Goal: Task Accomplishment & Management: Manage account settings

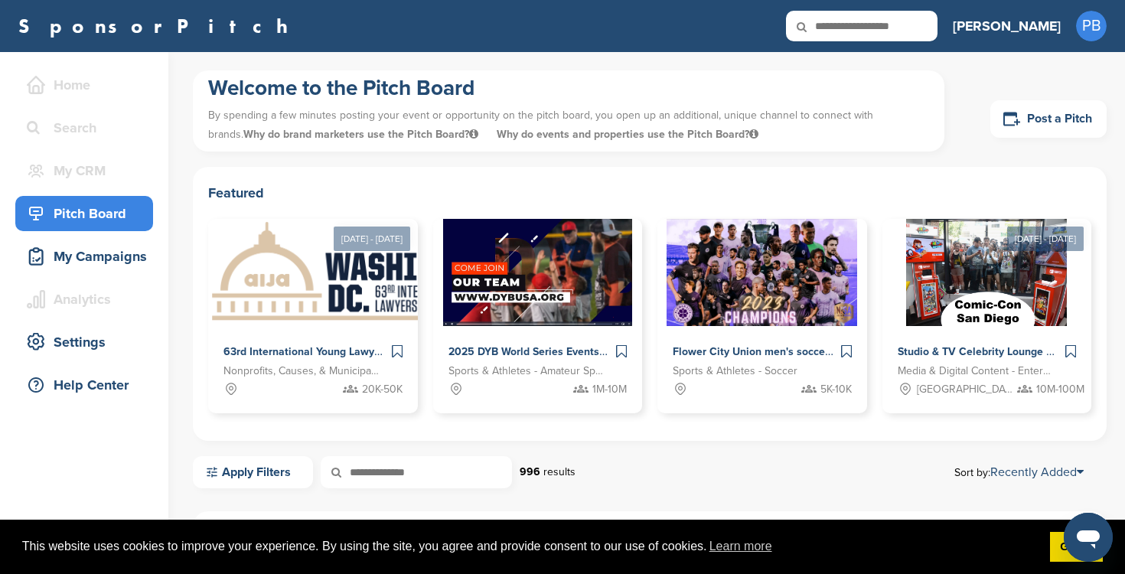
drag, startPoint x: 286, startPoint y: 113, endPoint x: 682, endPoint y: 144, distance: 396.7
click at [682, 144] on p "By spending a few minutes posting your event or opportunity on the pitch board,…" at bounding box center [568, 125] width 721 height 46
click at [762, 132] on p "By spending a few minutes posting your event or opportunity on the pitch board,…" at bounding box center [568, 125] width 721 height 46
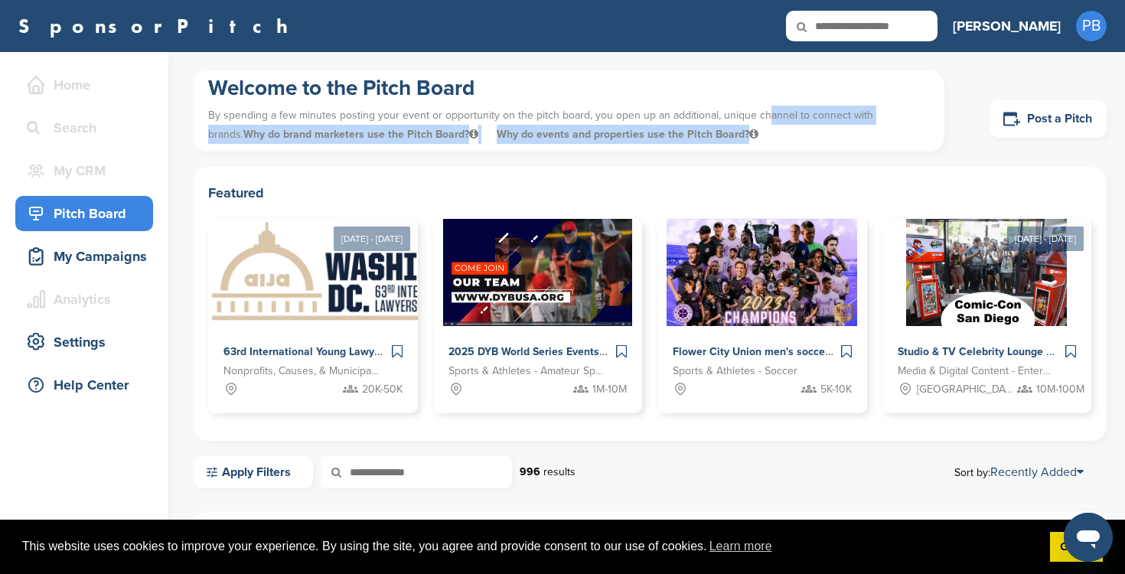
drag, startPoint x: 757, startPoint y: 118, endPoint x: 889, endPoint y: 141, distance: 133.6
click at [887, 142] on p "By spending a few minutes posting your event or opportunity on the pitch board,…" at bounding box center [568, 125] width 721 height 46
click at [77, 214] on div "Pitch Board" at bounding box center [88, 214] width 130 height 28
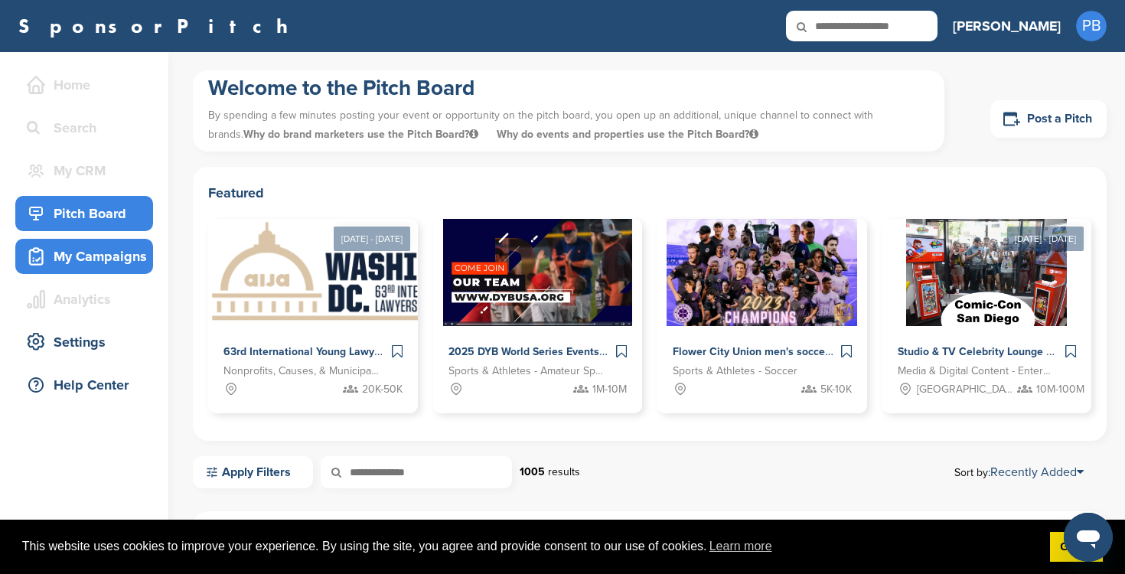
click at [99, 262] on div "My Campaigns" at bounding box center [88, 257] width 130 height 28
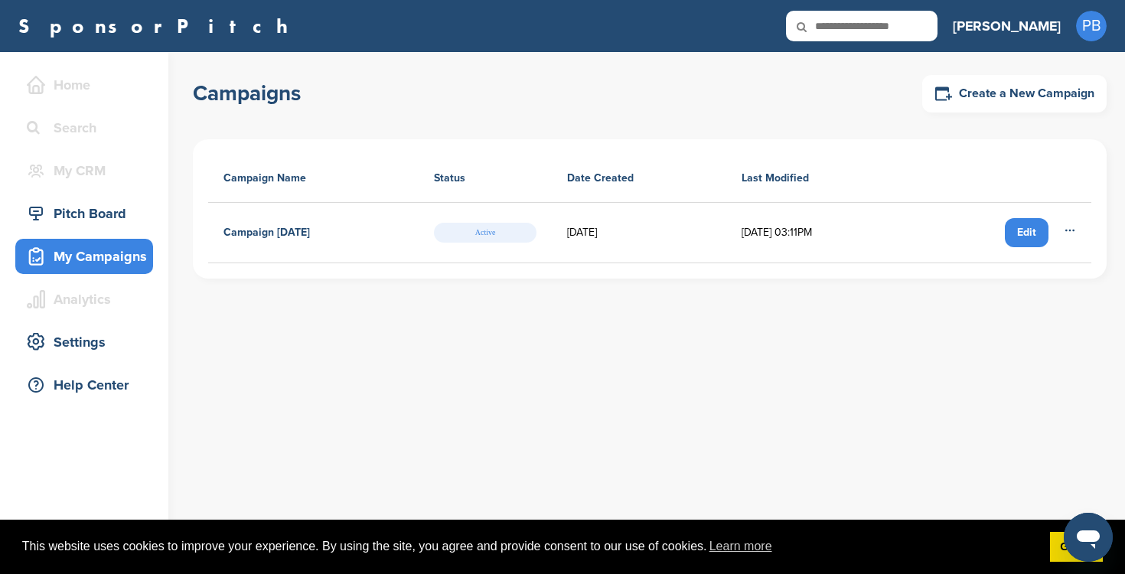
click at [1070, 235] on icon at bounding box center [1070, 230] width 12 height 12
click at [1074, 226] on icon at bounding box center [1070, 230] width 12 height 12
click at [1097, 31] on span "PB" at bounding box center [1091, 26] width 31 height 31
click at [1034, 230] on div "Edit" at bounding box center [1027, 232] width 44 height 29
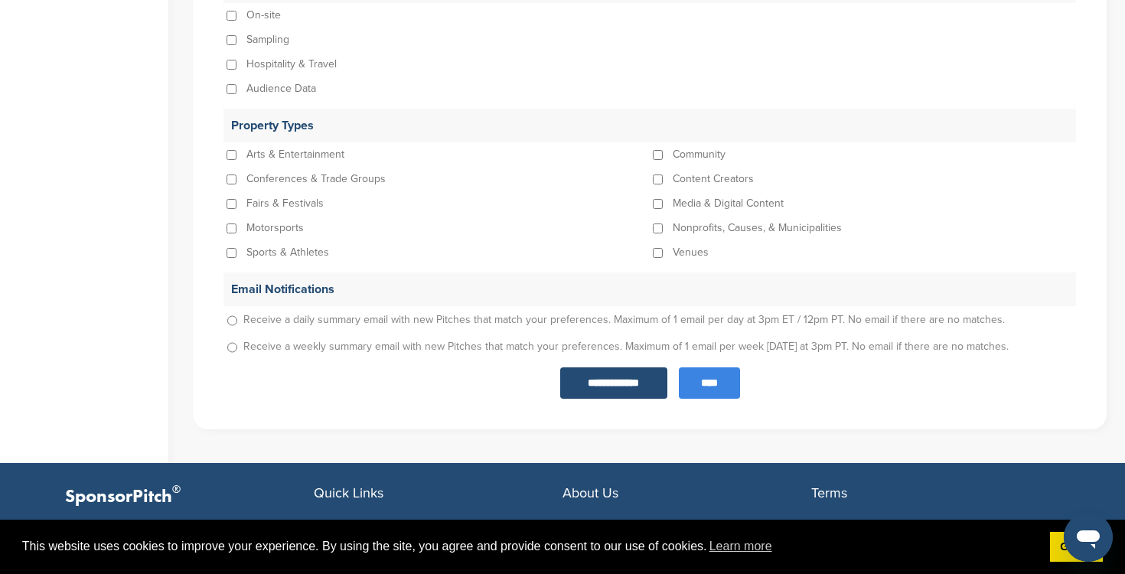
scroll to position [1602, 0]
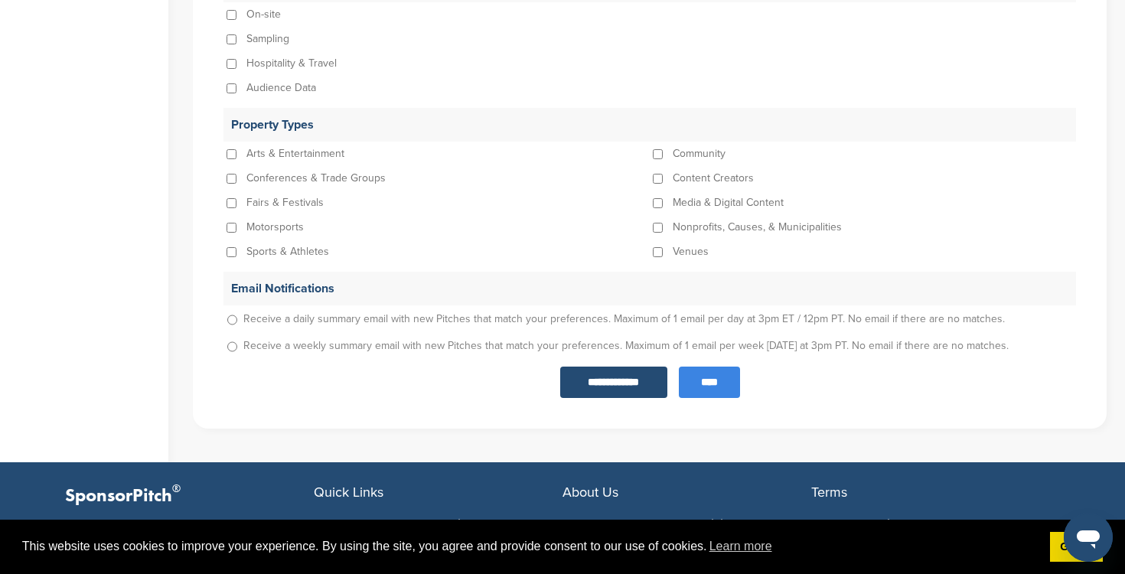
click at [708, 386] on input "****" at bounding box center [709, 381] width 61 height 31
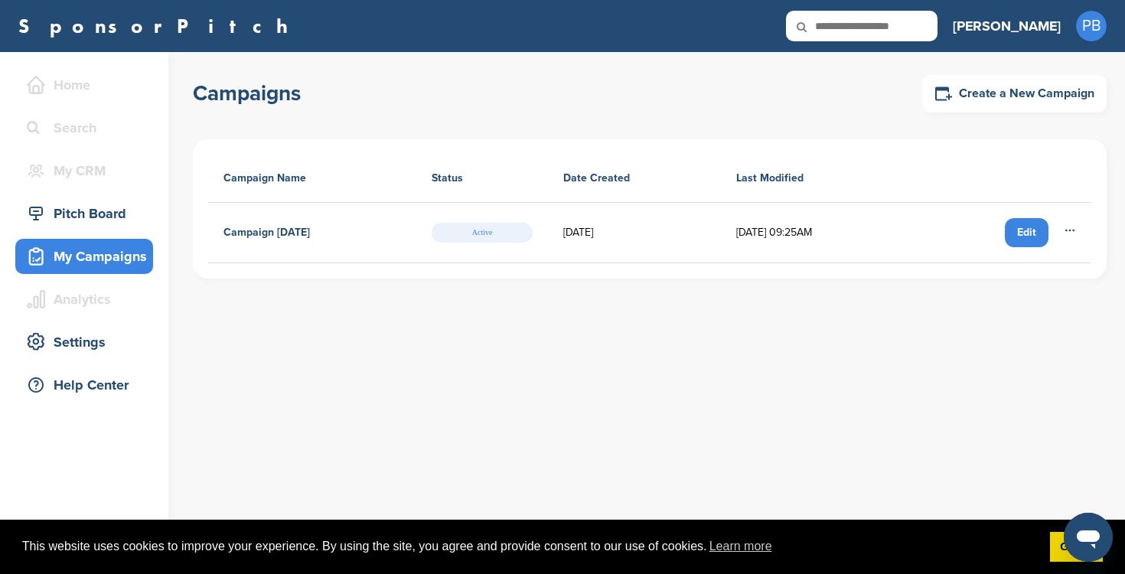
click at [96, 257] on div "My Campaigns" at bounding box center [88, 257] width 130 height 28
click at [85, 217] on div "Pitch Board" at bounding box center [88, 214] width 130 height 28
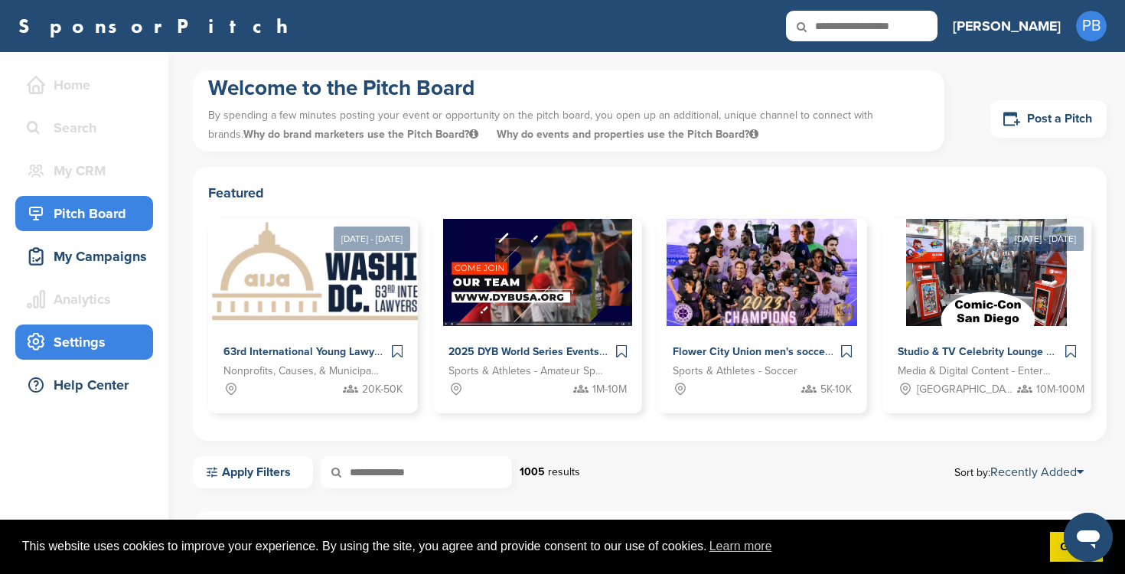
drag, startPoint x: 89, startPoint y: 343, endPoint x: 73, endPoint y: 338, distance: 16.7
click at [89, 342] on div "Settings" at bounding box center [88, 342] width 130 height 28
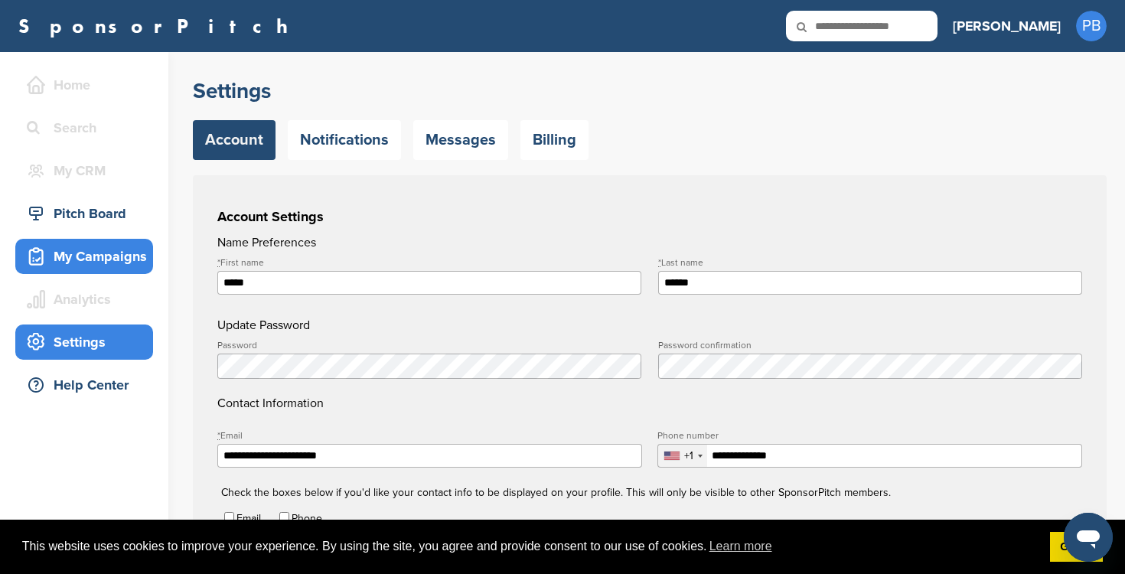
click at [95, 258] on div "My Campaigns" at bounding box center [88, 257] width 130 height 28
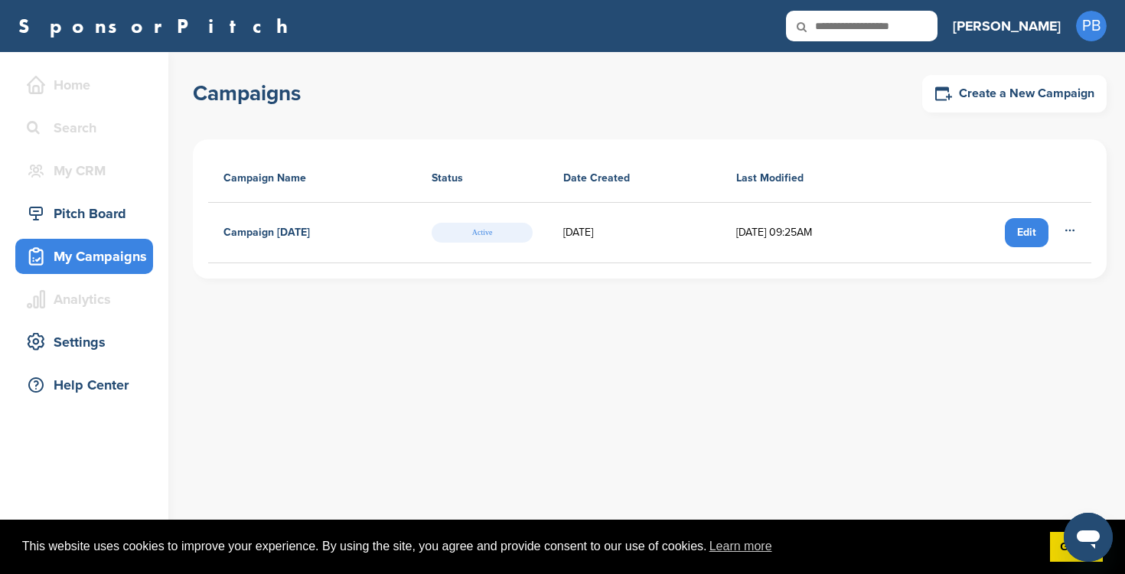
click at [503, 235] on span "Active" at bounding box center [482, 233] width 101 height 20
click at [1086, 24] on span "PB" at bounding box center [1091, 26] width 31 height 31
click at [1081, 58] on link "Getting Started" at bounding box center [1052, 57] width 86 height 13
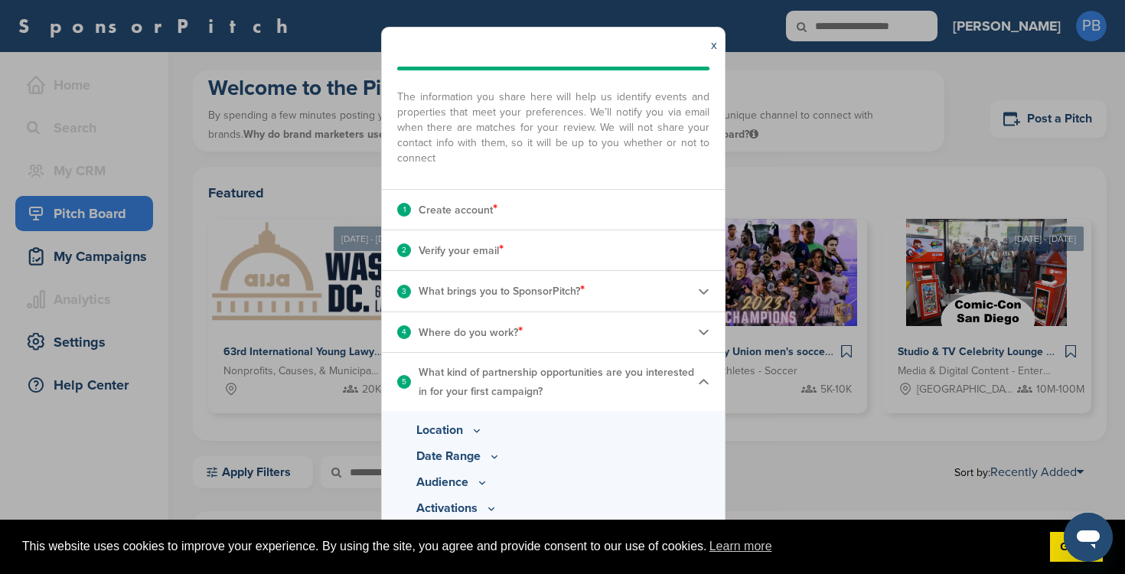
scroll to position [100, 0]
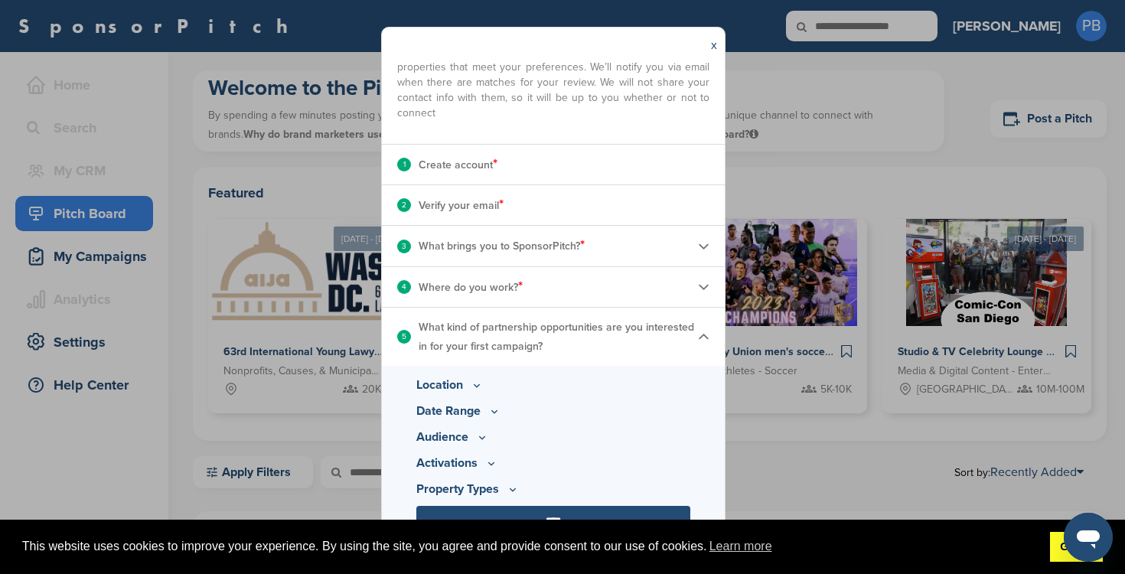
click at [1059, 545] on link "Got it!" at bounding box center [1076, 547] width 53 height 31
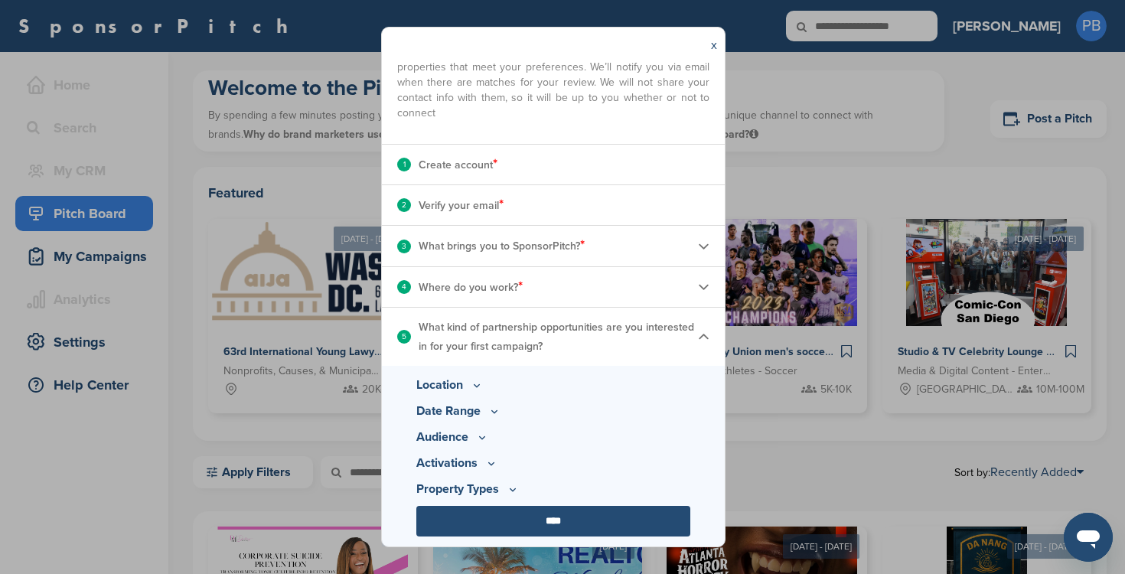
click at [566, 522] on input "****" at bounding box center [553, 521] width 274 height 31
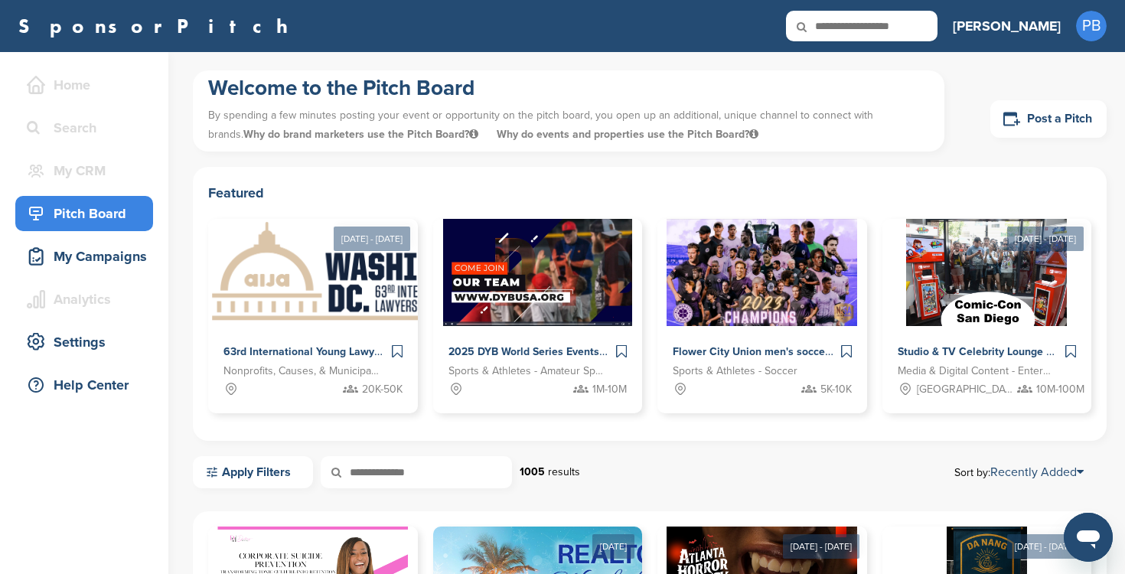
click at [1047, 30] on h3 "[PERSON_NAME]" at bounding box center [1007, 25] width 108 height 21
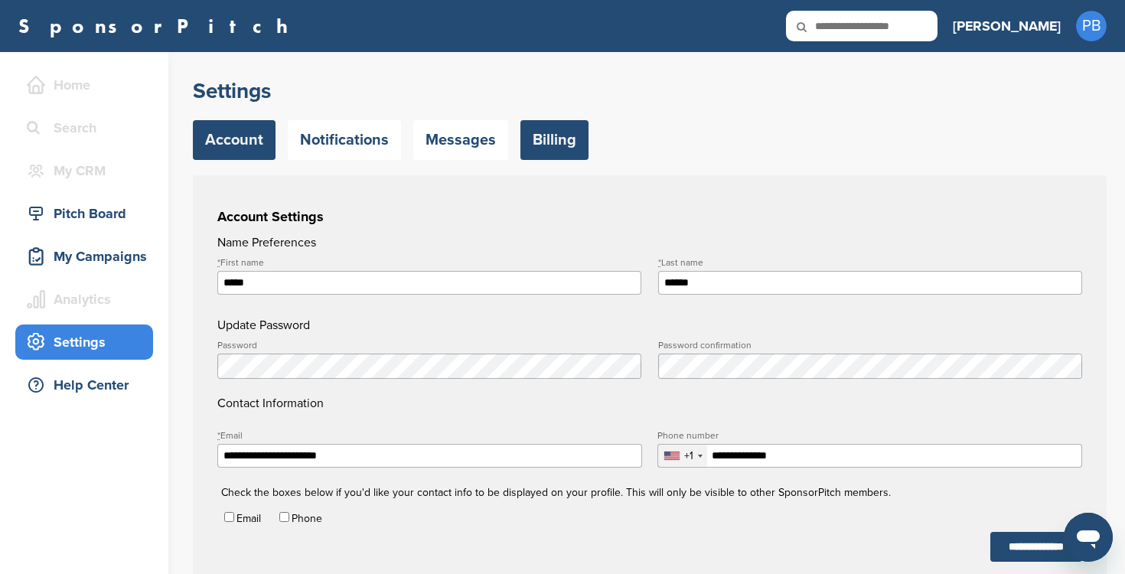
click at [536, 122] on link "Billing" at bounding box center [554, 140] width 68 height 40
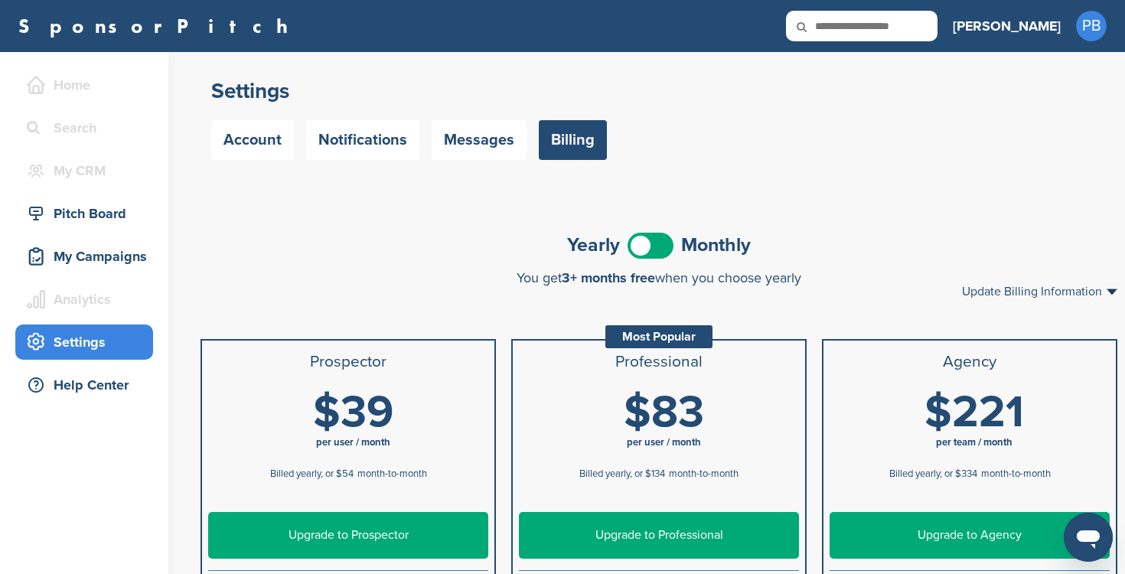
click at [663, 244] on span at bounding box center [650, 246] width 46 height 26
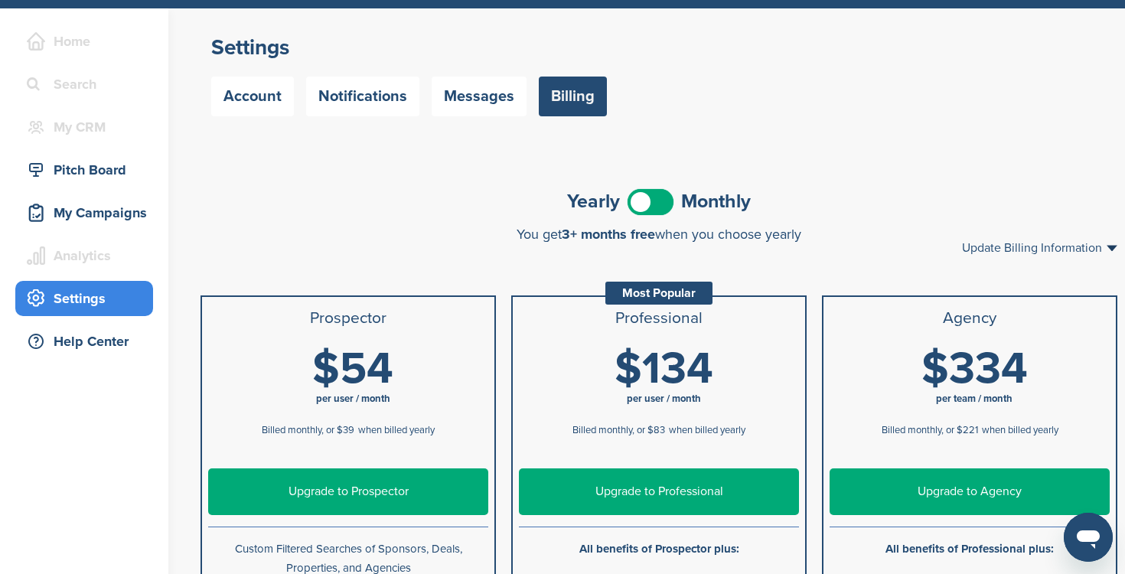
scroll to position [54, 0]
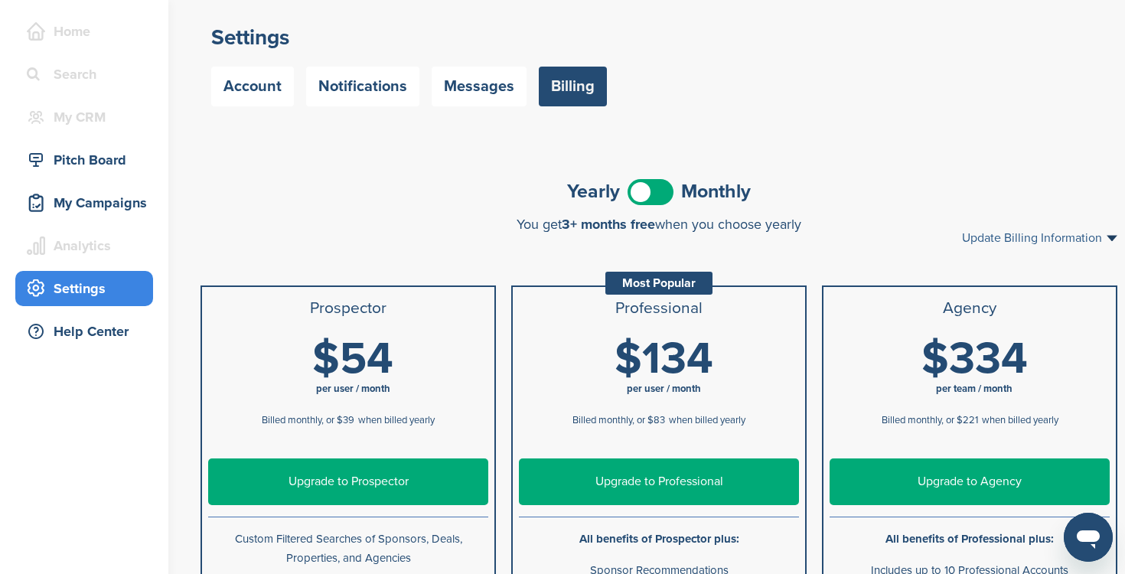
click at [1058, 239] on link "Update Billing Information" at bounding box center [1039, 238] width 155 height 12
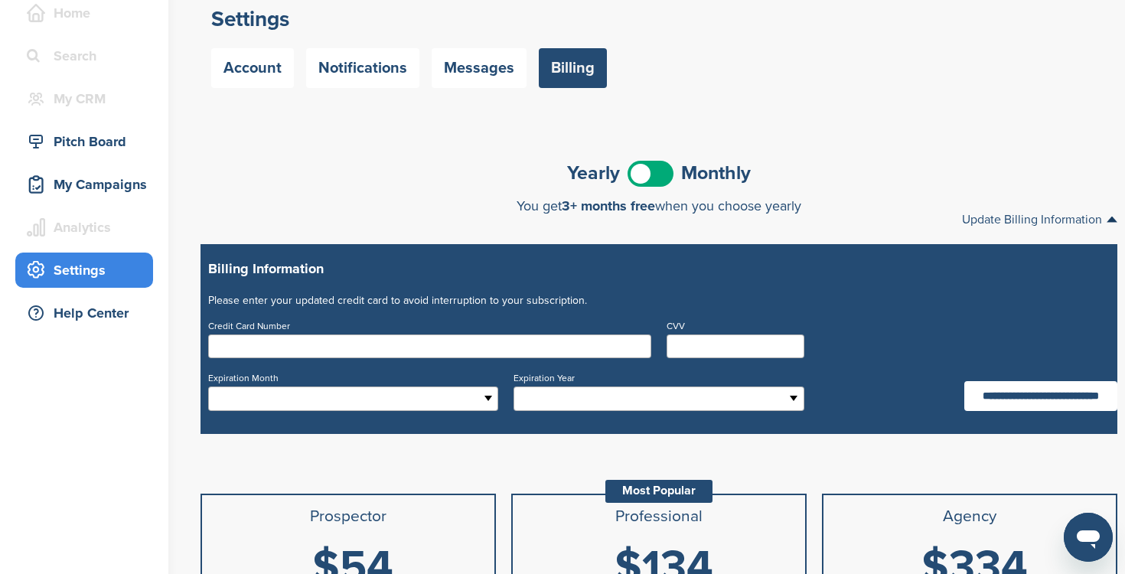
scroll to position [0, 0]
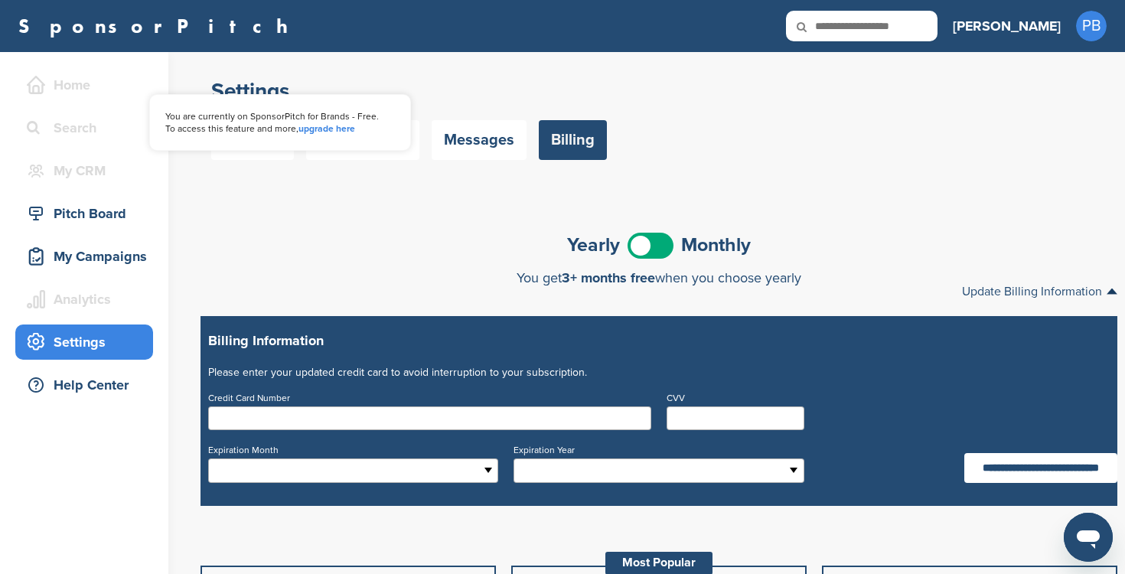
click at [64, 85] on div "Home" at bounding box center [88, 85] width 130 height 28
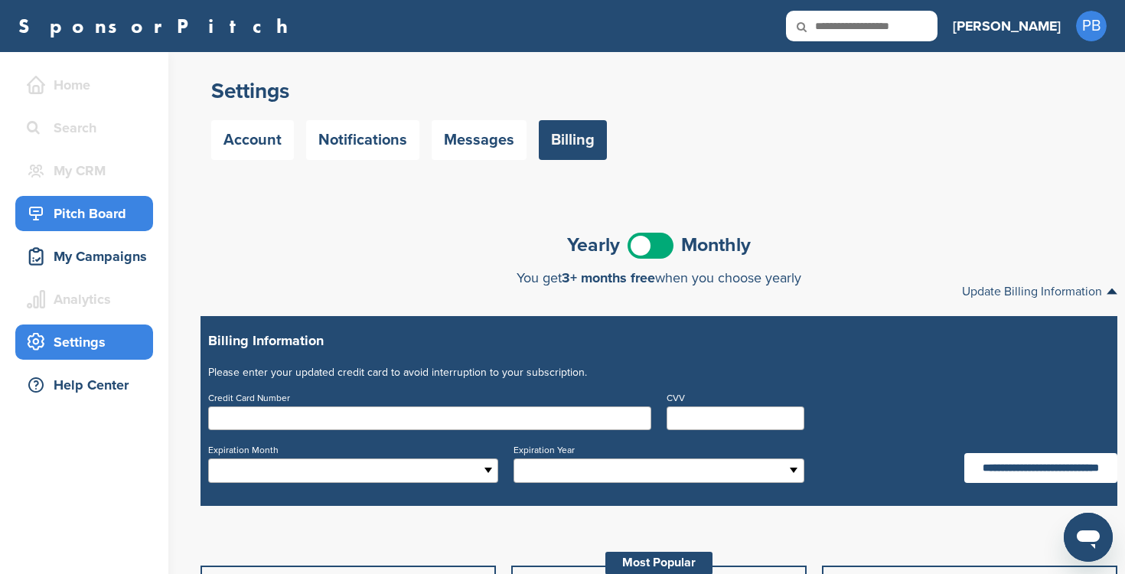
click at [97, 210] on div "Pitch Board" at bounding box center [88, 214] width 130 height 28
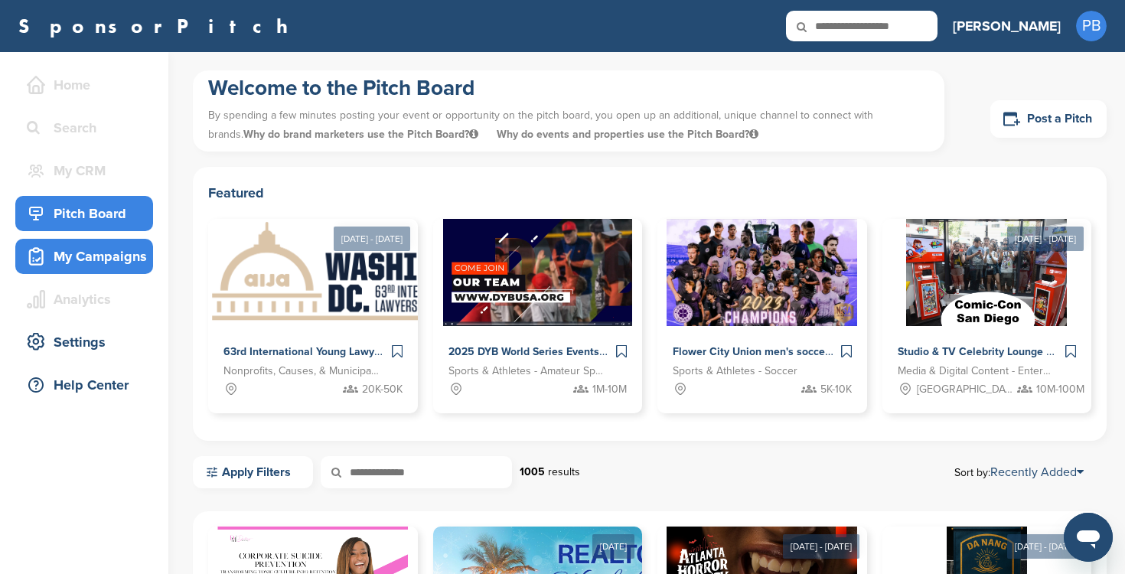
click at [106, 252] on div "My Campaigns" at bounding box center [88, 257] width 130 height 28
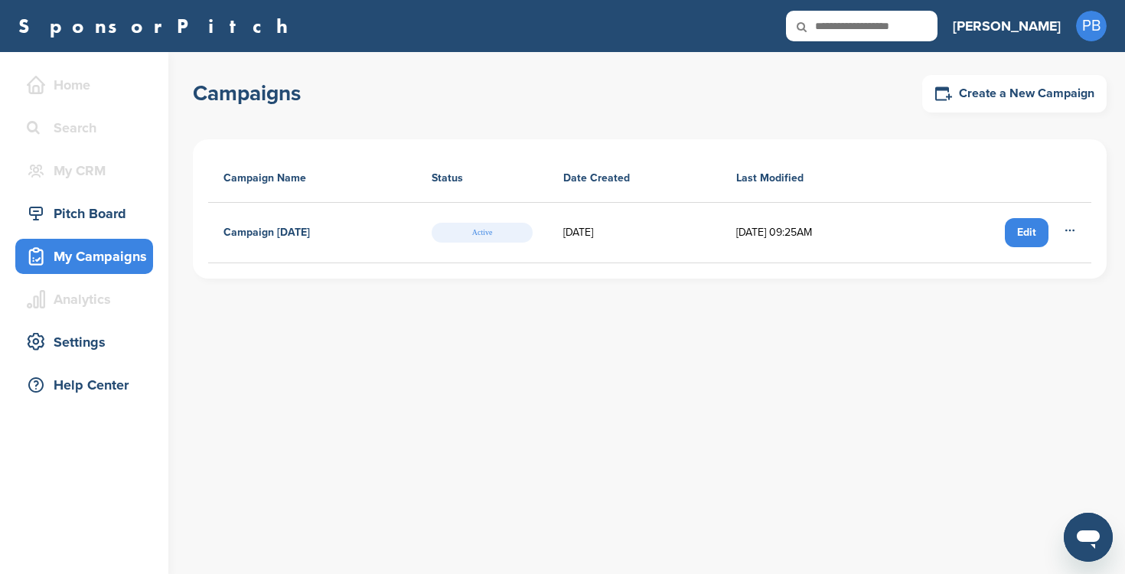
click at [489, 238] on span "Active" at bounding box center [482, 233] width 101 height 20
click at [1035, 234] on div "Edit" at bounding box center [1027, 232] width 44 height 29
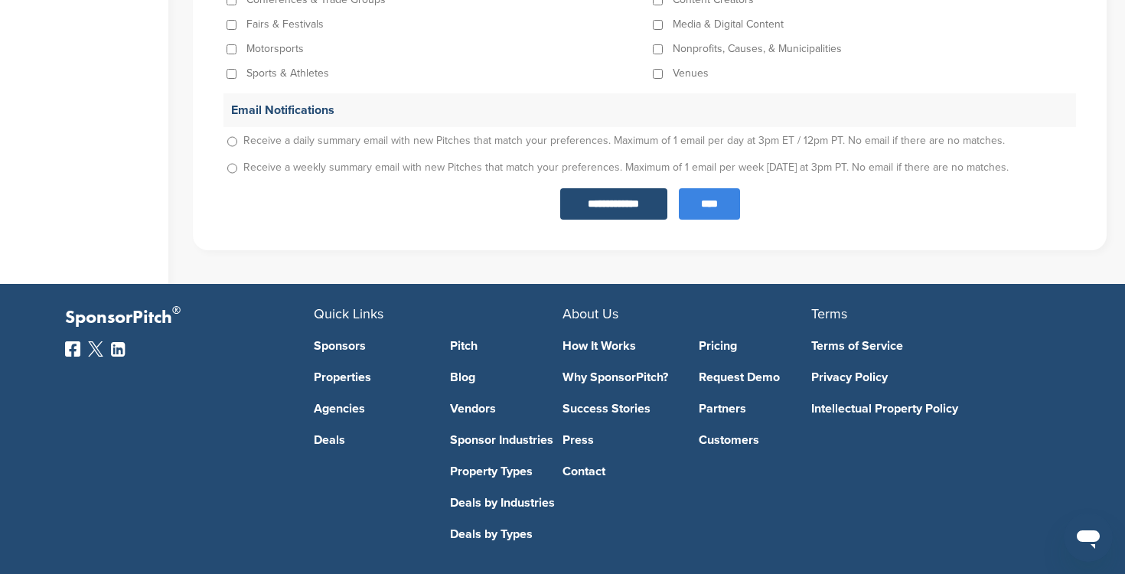
scroll to position [1785, 0]
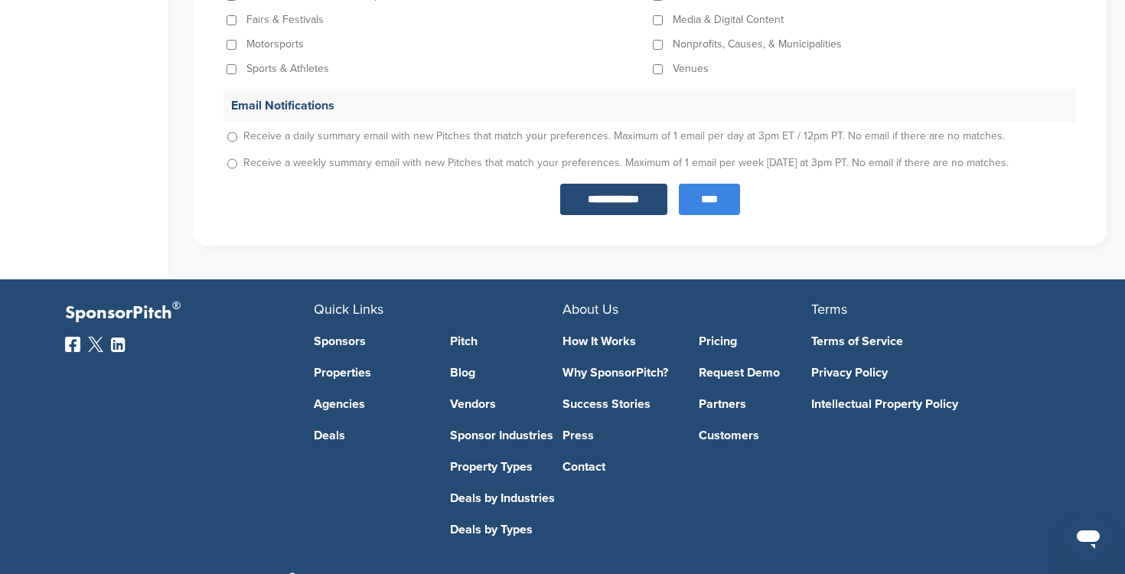
click at [706, 200] on input "****" at bounding box center [709, 199] width 61 height 31
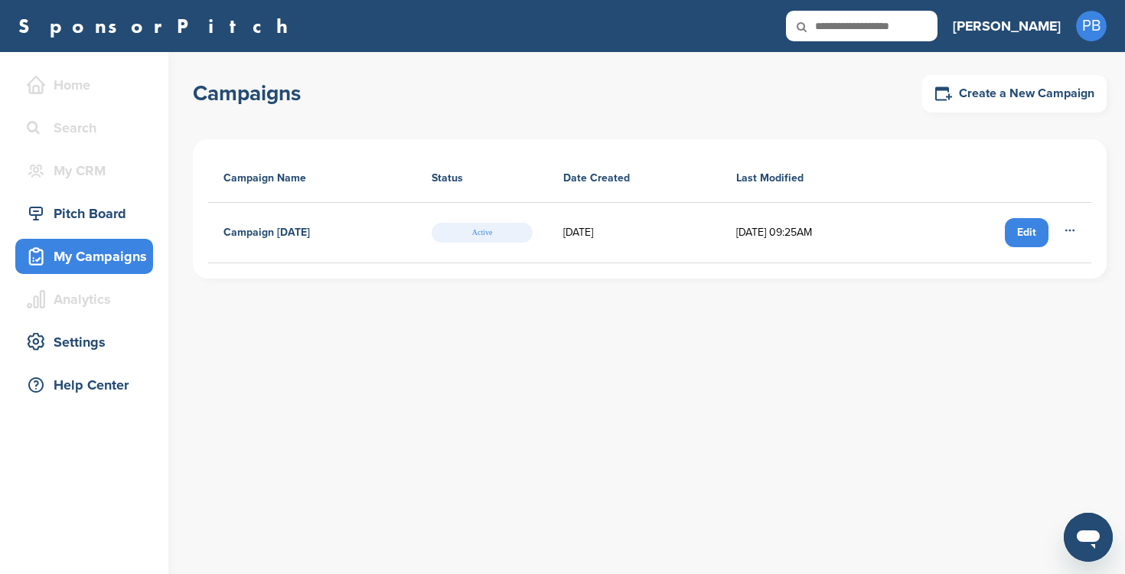
click at [1067, 224] on icon at bounding box center [1070, 230] width 12 height 12
click at [1066, 200] on th at bounding box center [1000, 179] width 181 height 48
click at [1027, 227] on div "Edit" at bounding box center [1027, 232] width 44 height 29
